Goal: Navigation & Orientation: Find specific page/section

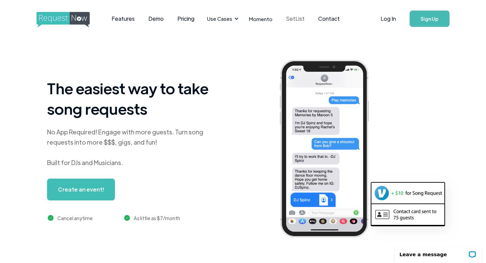
click at [292, 18] on link "SetList" at bounding box center [295, 18] width 32 height 21
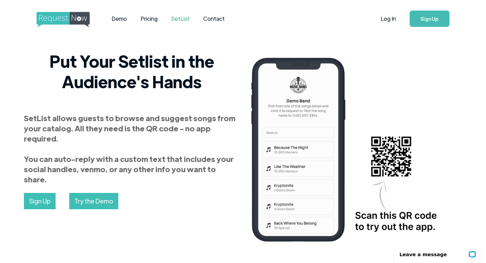
click at [60, 19] on img "home" at bounding box center [69, 20] width 66 height 16
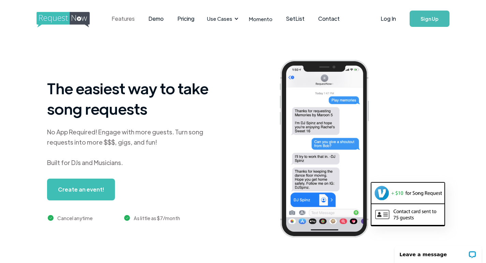
click at [129, 19] on link "Features" at bounding box center [123, 18] width 37 height 21
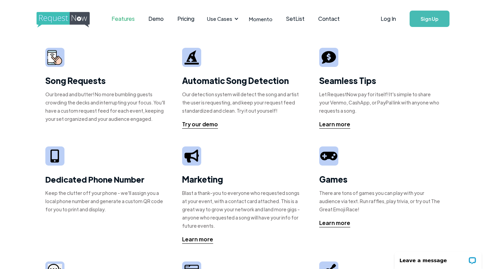
click at [58, 62] on img at bounding box center [54, 57] width 15 height 15
click at [84, 20] on img "home" at bounding box center [69, 20] width 66 height 16
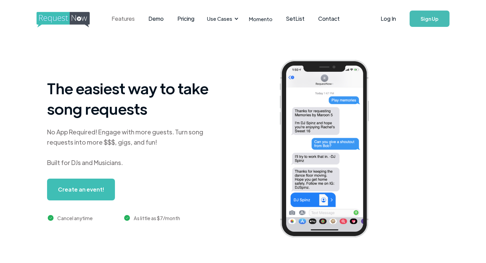
click at [127, 19] on link "Features" at bounding box center [123, 18] width 37 height 21
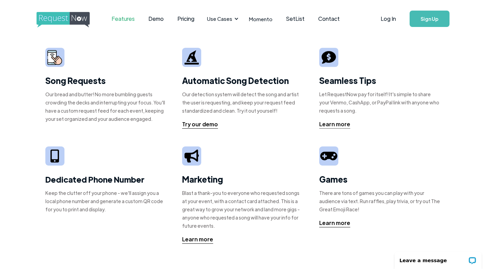
click at [44, 54] on div "Song Requests Our bread and butter! No more bumbling guests crowding the decks …" at bounding box center [243, 230] width 486 height 387
click at [52, 55] on img at bounding box center [54, 57] width 15 height 15
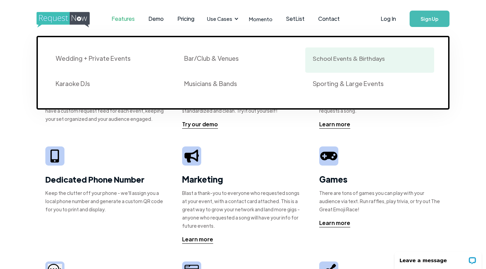
click at [323, 60] on div "School Events & Birthdays" at bounding box center [349, 58] width 72 height 8
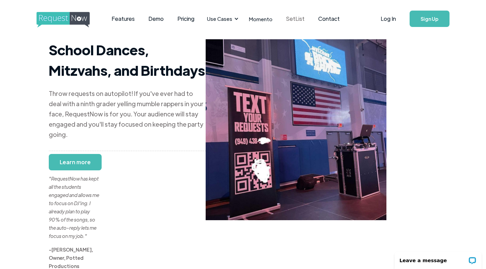
click at [285, 16] on link "SetList" at bounding box center [295, 18] width 32 height 21
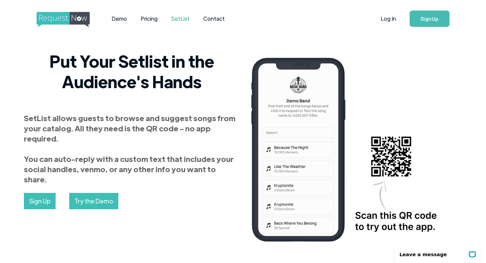
click at [78, 18] on img "home" at bounding box center [69, 20] width 66 height 16
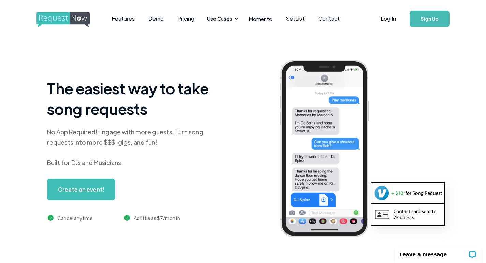
click at [104, 191] on link "Create an event!" at bounding box center [81, 190] width 68 height 22
click at [126, 19] on link "Features" at bounding box center [123, 18] width 37 height 21
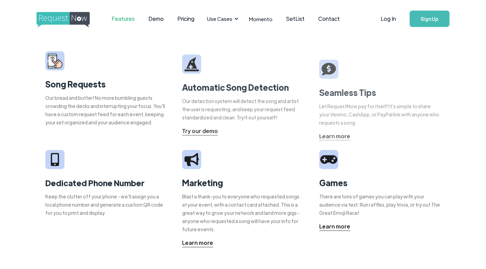
click at [84, 20] on img "home" at bounding box center [69, 20] width 66 height 16
